Goal: Task Accomplishment & Management: Use online tool/utility

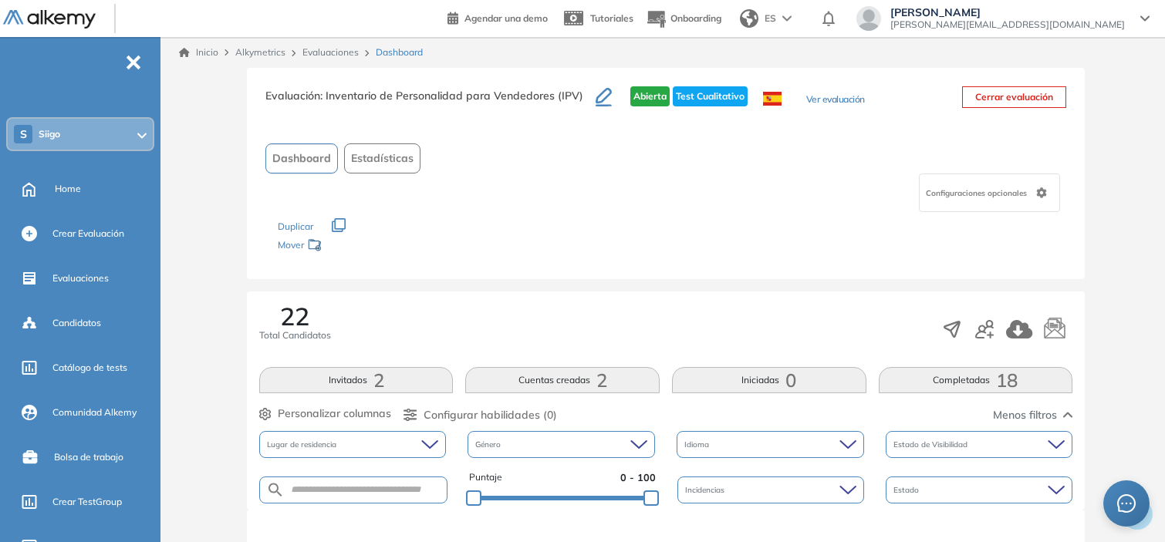
click at [106, 128] on div "S Siigo" at bounding box center [80, 134] width 145 height 31
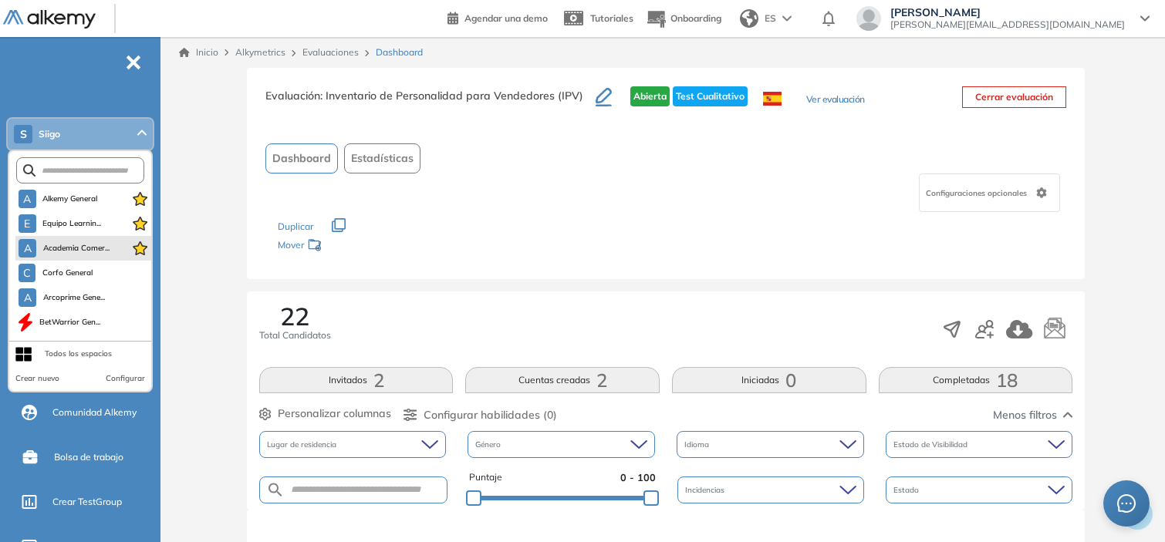
click at [81, 236] on li "A Academia Comer..." at bounding box center [83, 248] width 136 height 25
click at [83, 243] on span "Academia Comer..." at bounding box center [75, 248] width 67 height 12
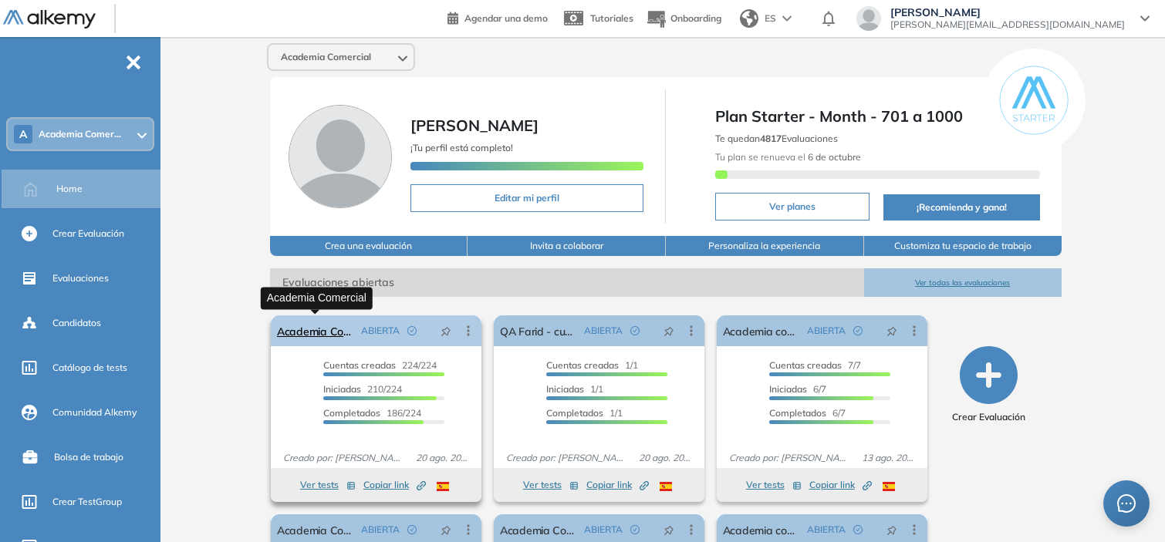
click at [304, 332] on link "Academia Comercial" at bounding box center [316, 330] width 78 height 31
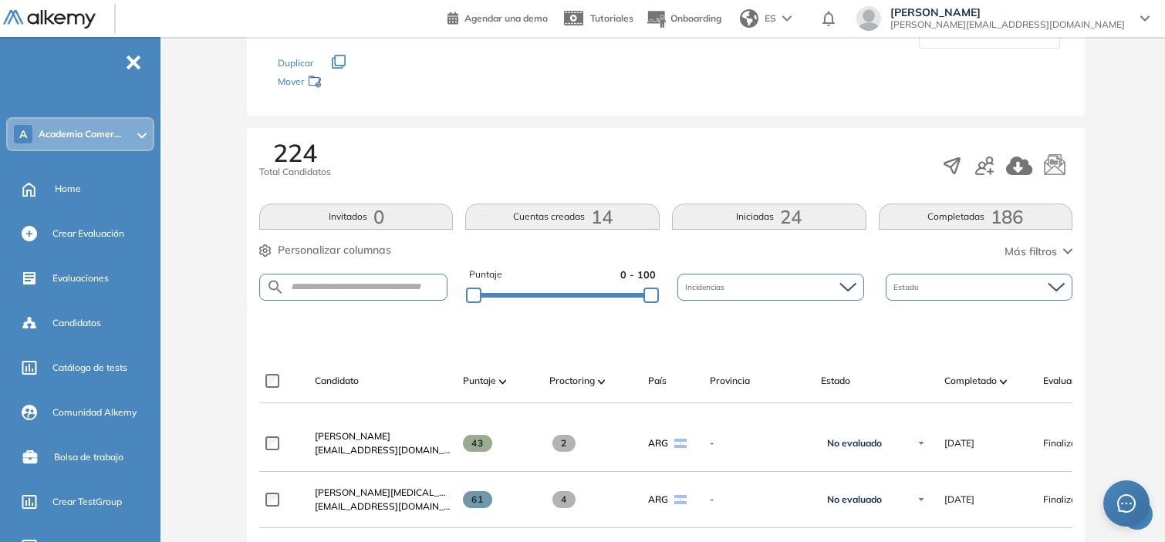
scroll to position [166, 0]
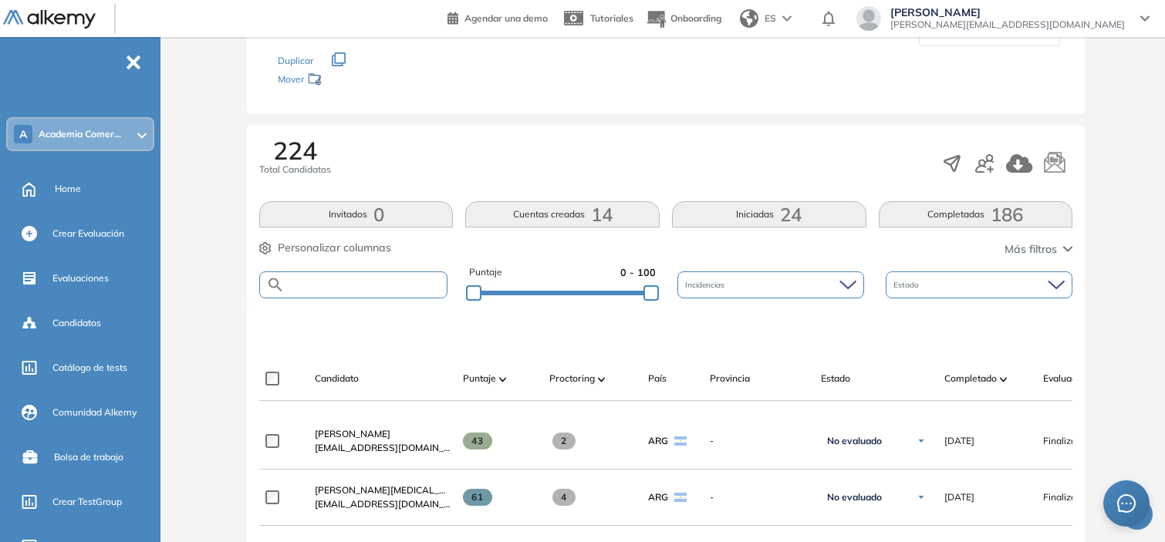
click at [334, 283] on input "text" at bounding box center [366, 285] width 162 height 12
type input "*******"
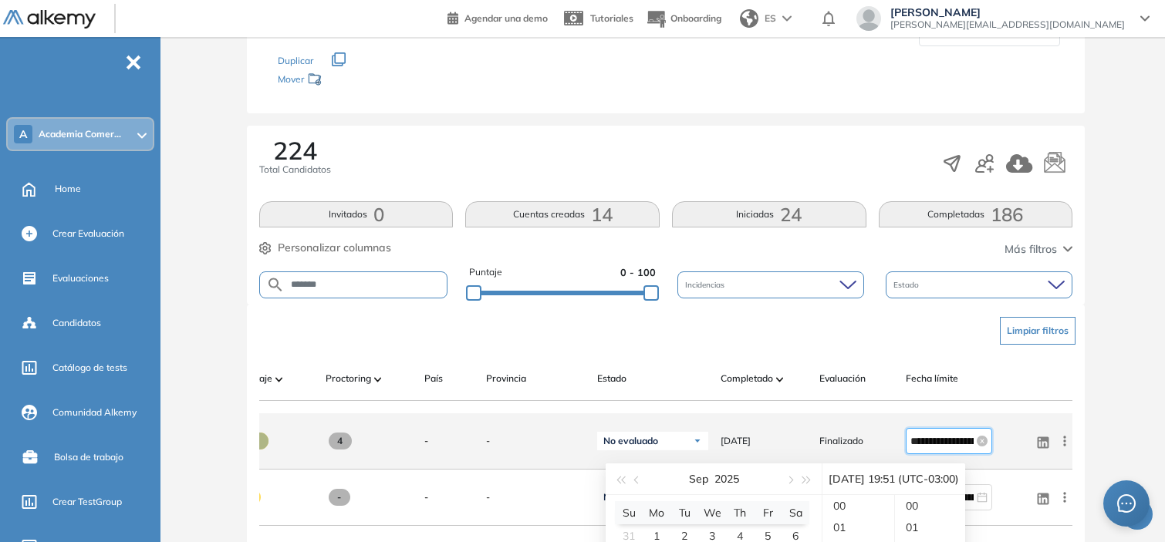
click at [946, 450] on input "**********" at bounding box center [941, 441] width 63 height 17
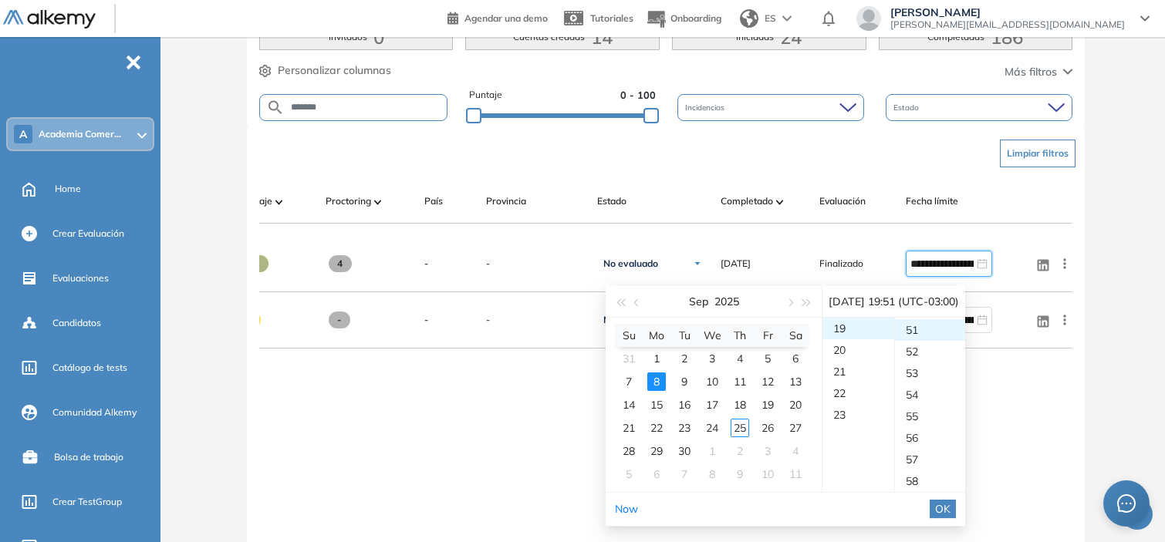
scroll to position [344, 0]
click at [710, 448] on div "1" at bounding box center [712, 450] width 19 height 19
click at [842, 407] on div "23" at bounding box center [858, 414] width 72 height 22
click at [941, 335] on div "59" at bounding box center [930, 329] width 71 height 22
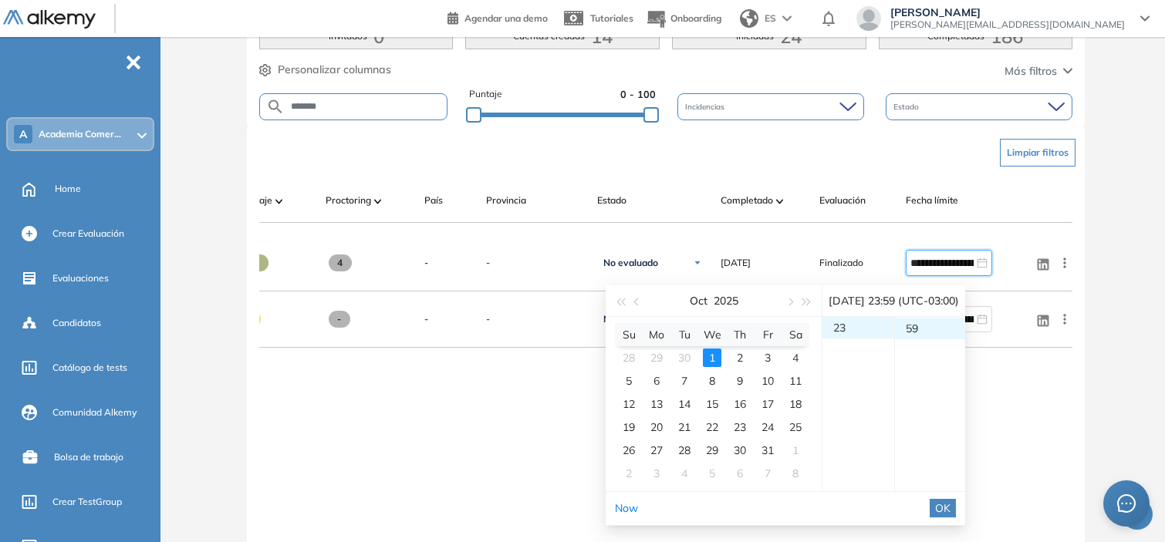
click at [950, 507] on span "OK" at bounding box center [942, 508] width 15 height 17
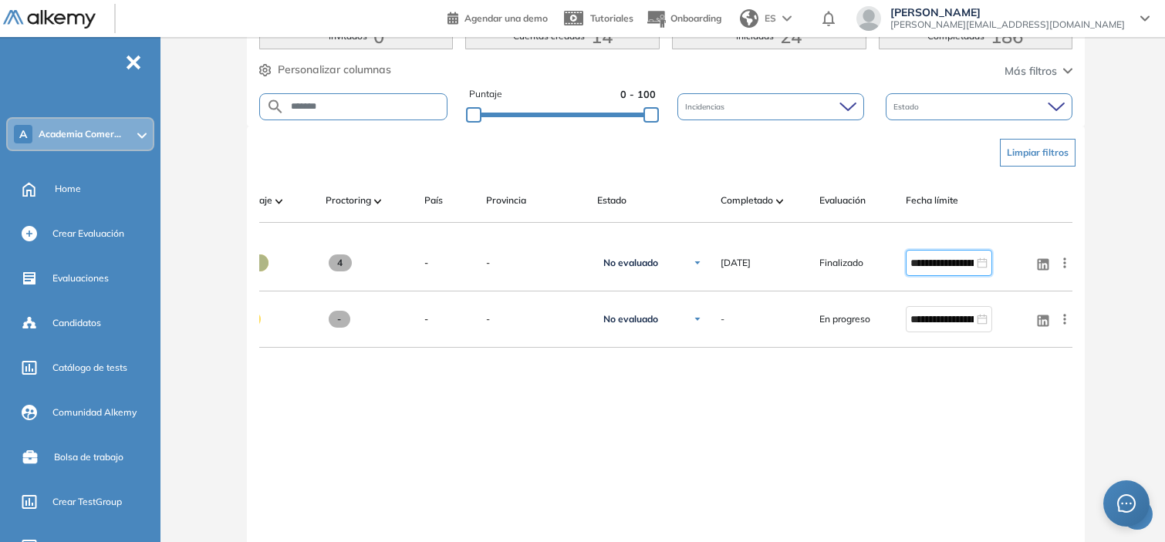
type input "**********"
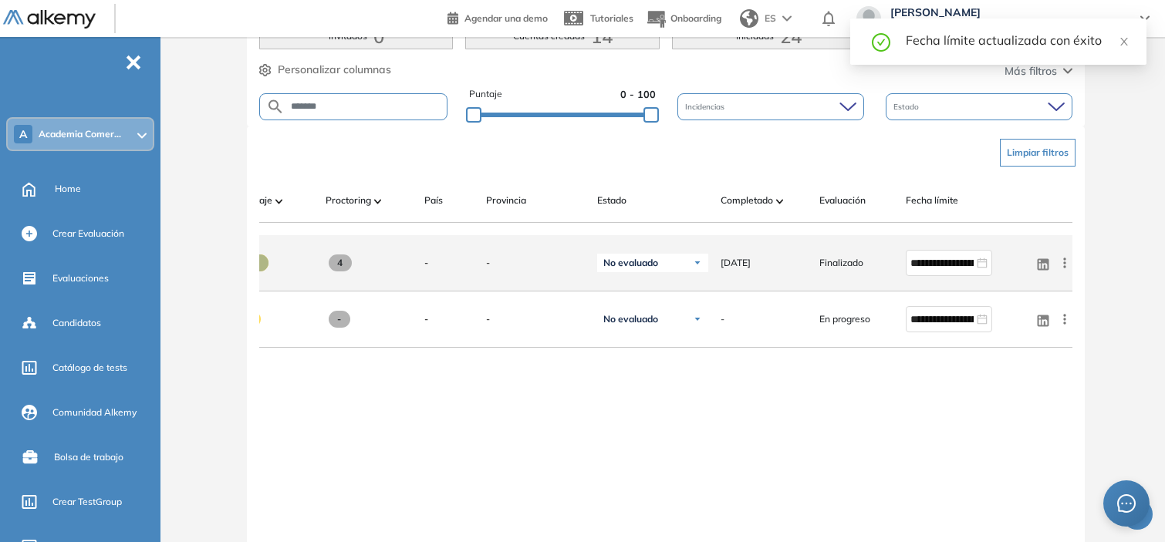
click at [1068, 265] on icon at bounding box center [1064, 262] width 15 height 15
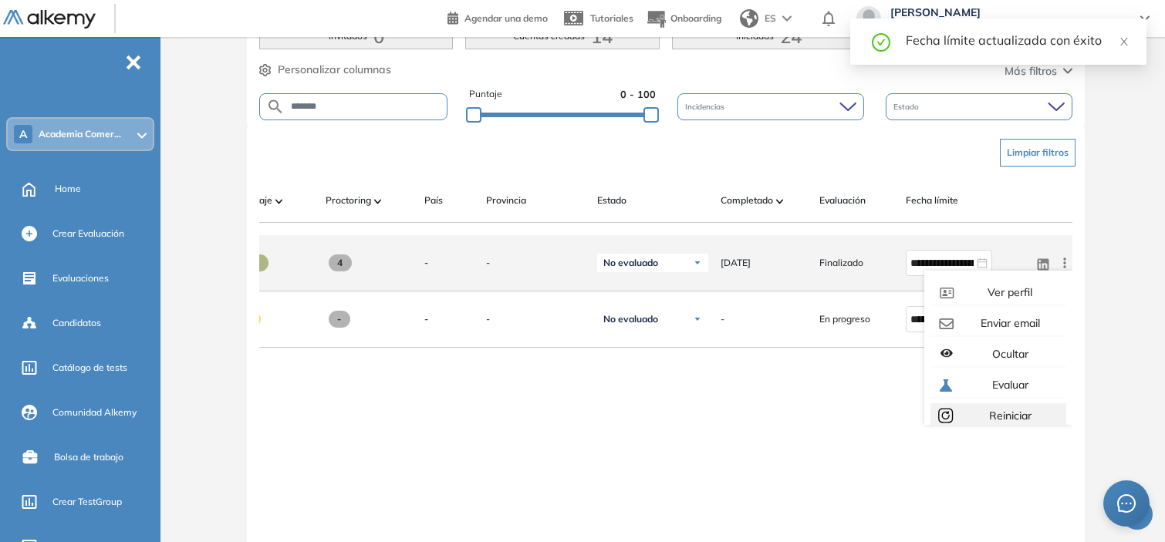
click at [966, 417] on div "Reiniciar" at bounding box center [1008, 415] width 103 height 17
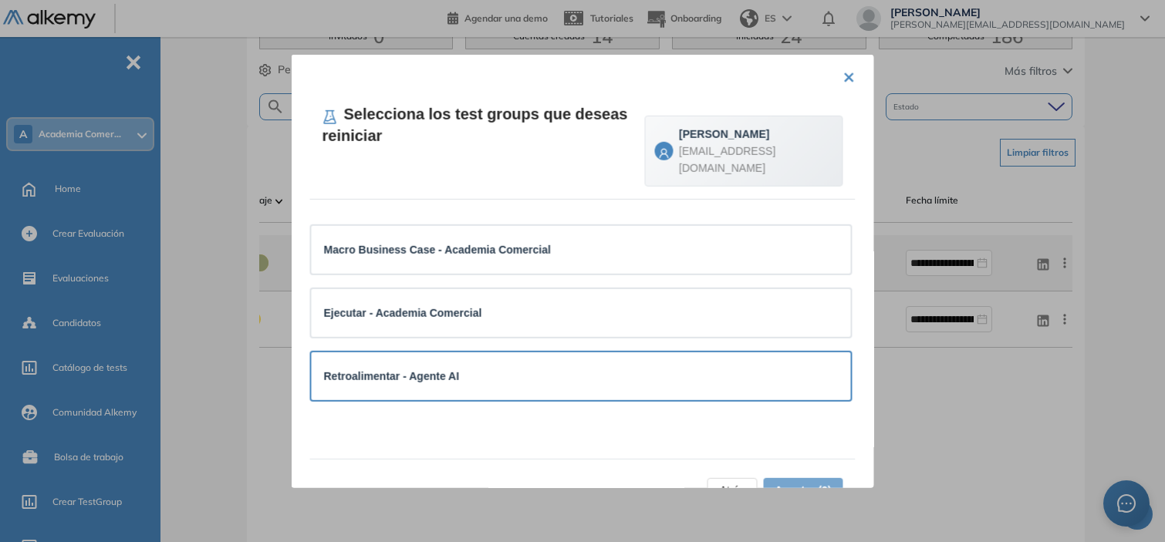
click at [606, 367] on div "Retroalimentar - Agente AI" at bounding box center [581, 375] width 514 height 17
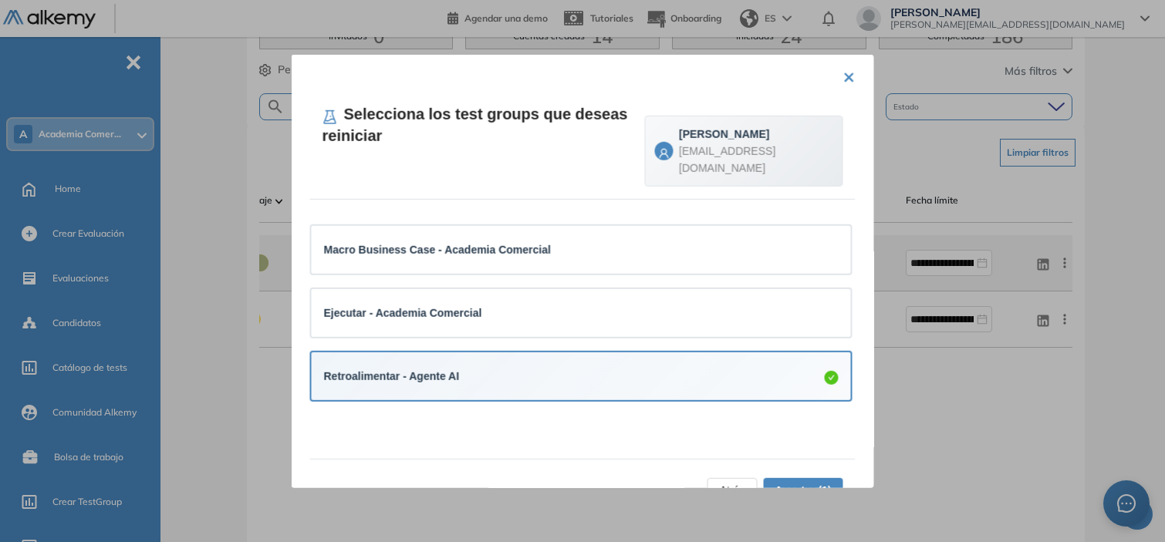
scroll to position [39, 0]
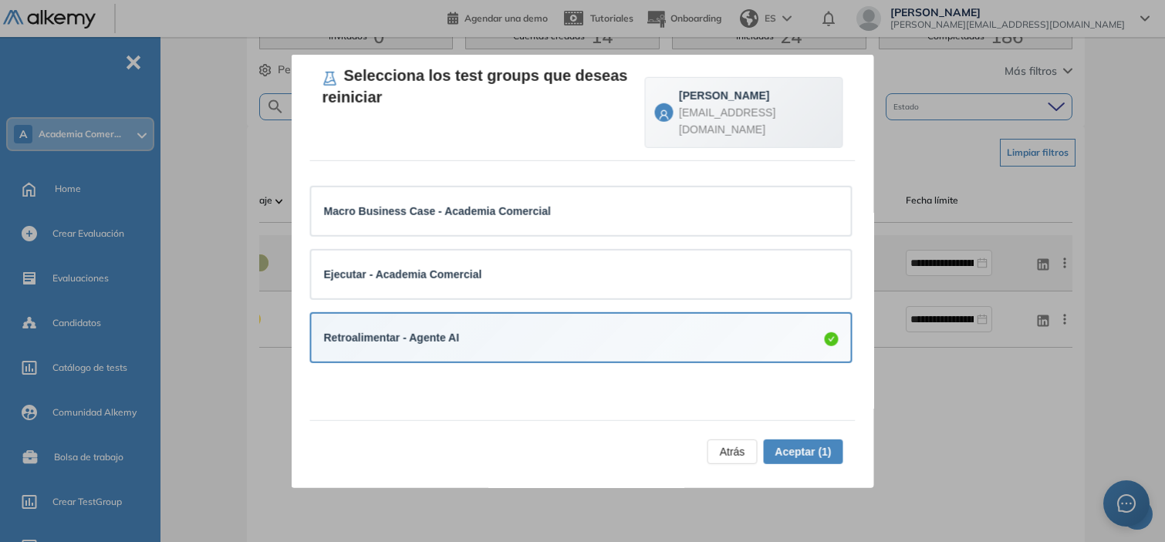
click at [802, 450] on span "Aceptar (1)" at bounding box center [802, 451] width 56 height 17
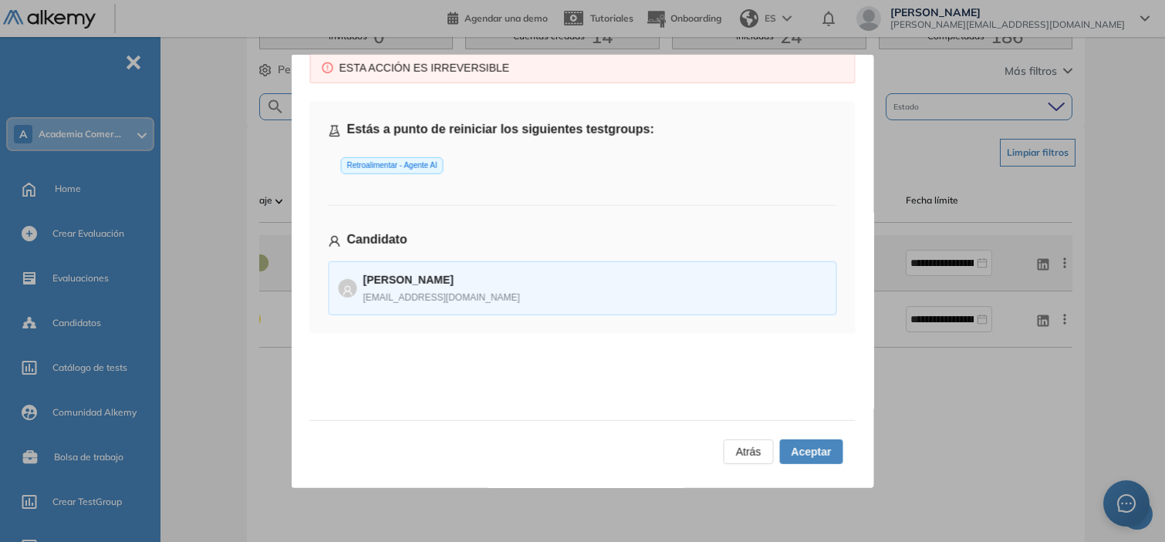
click at [802, 450] on span "Aceptar" at bounding box center [811, 451] width 40 height 17
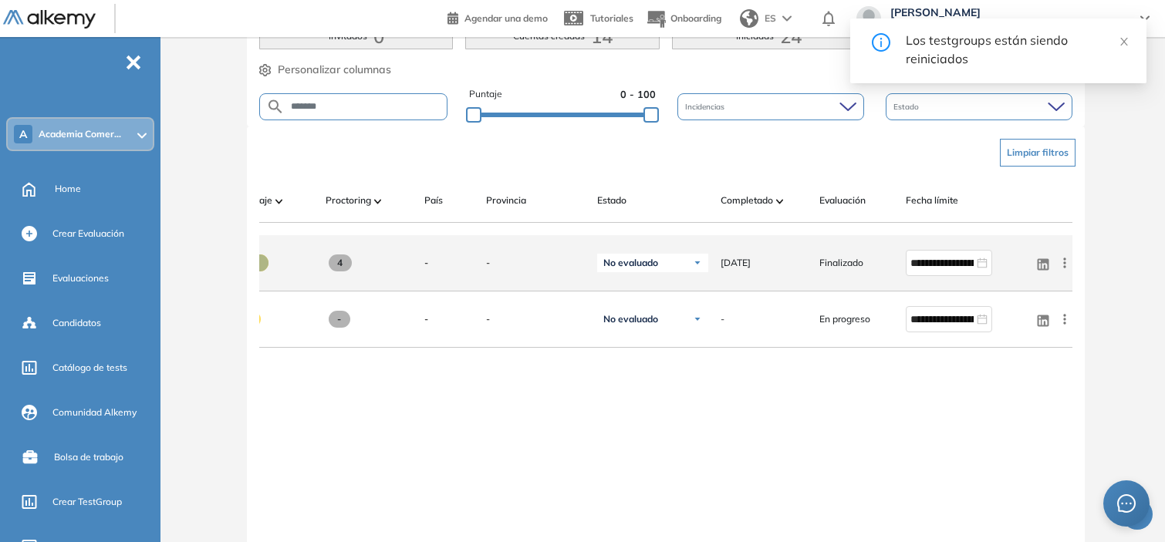
click at [401, 235] on div at bounding box center [665, 229] width 813 height 12
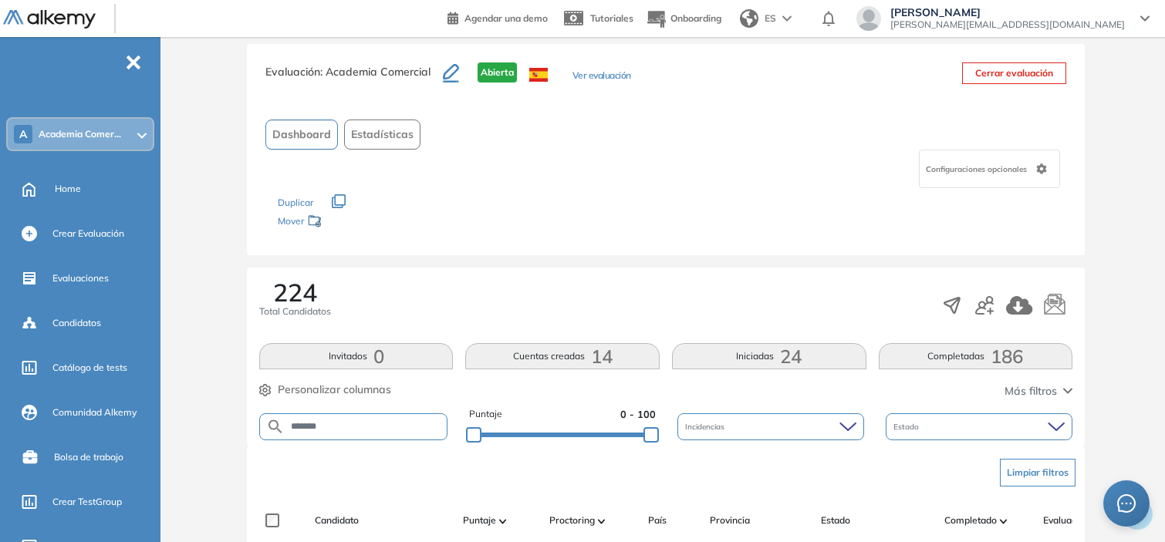
scroll to position [17, 0]
